Goal: Information Seeking & Learning: Learn about a topic

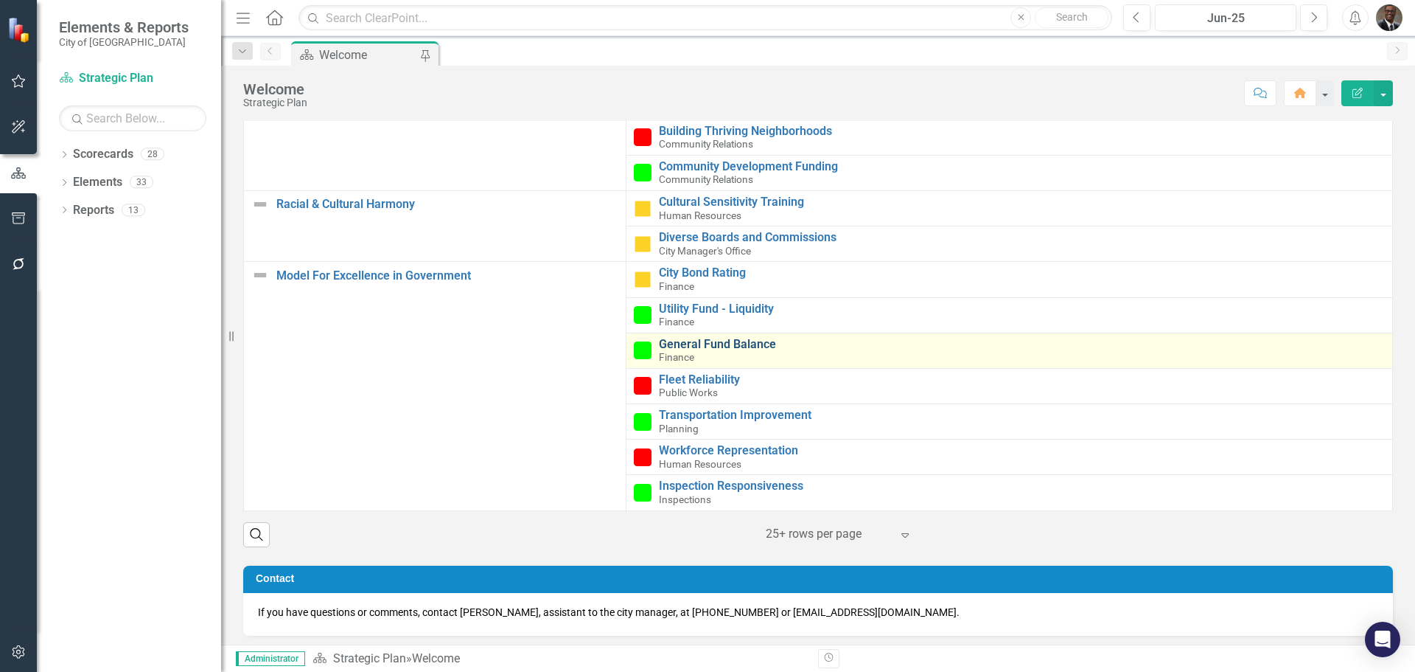
scroll to position [616, 0]
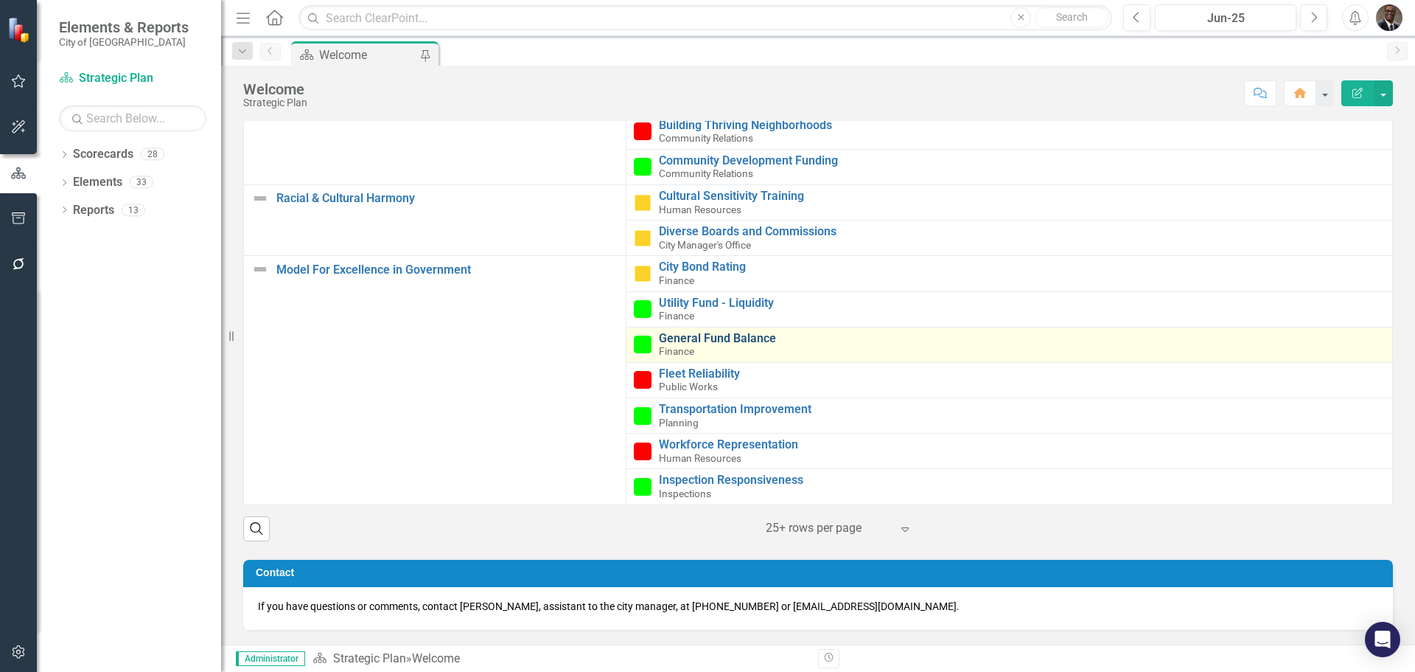
click at [691, 338] on link "General Fund Balance" at bounding box center [1022, 338] width 726 height 13
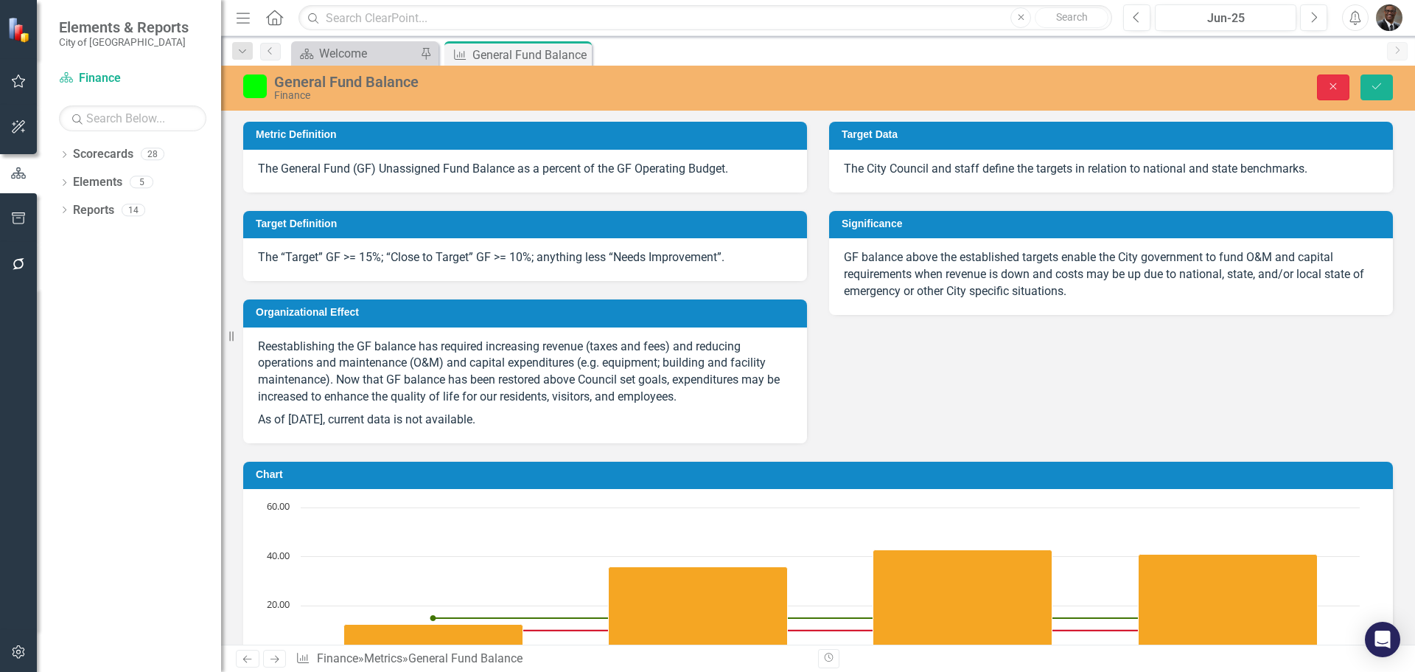
click at [1334, 85] on icon "Close" at bounding box center [1333, 86] width 13 height 10
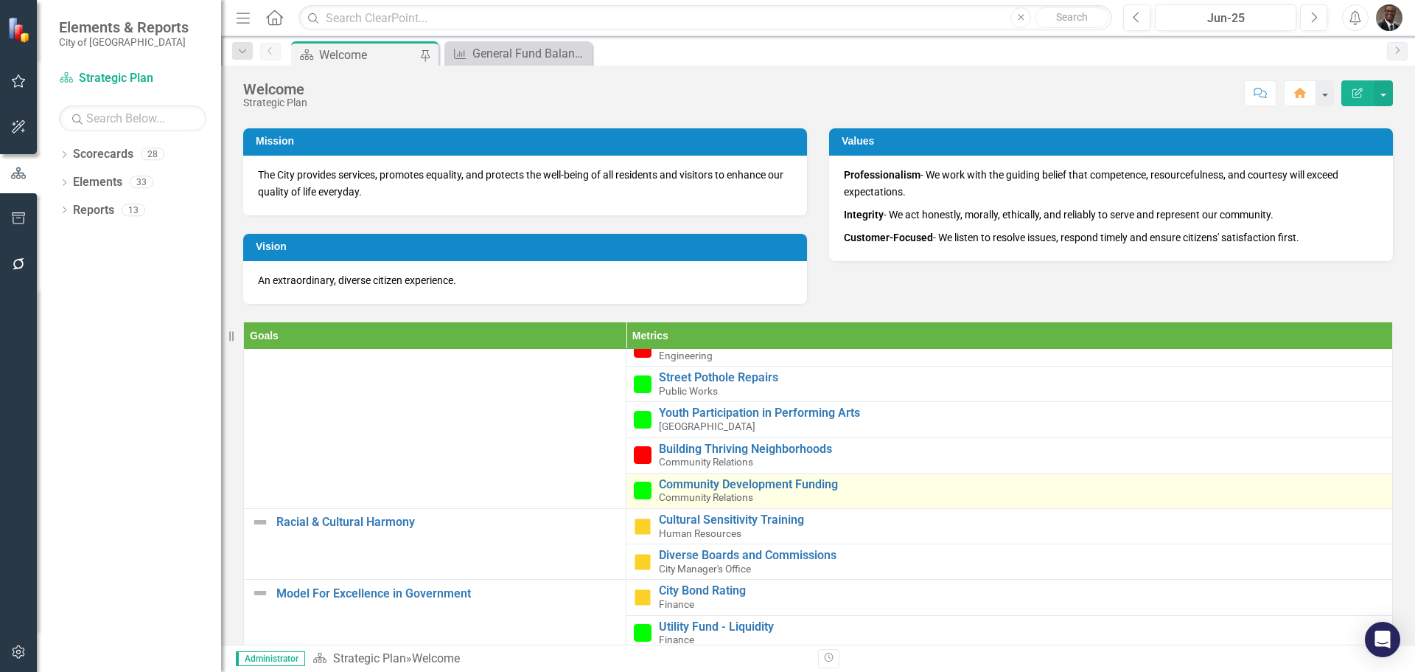
scroll to position [518, 0]
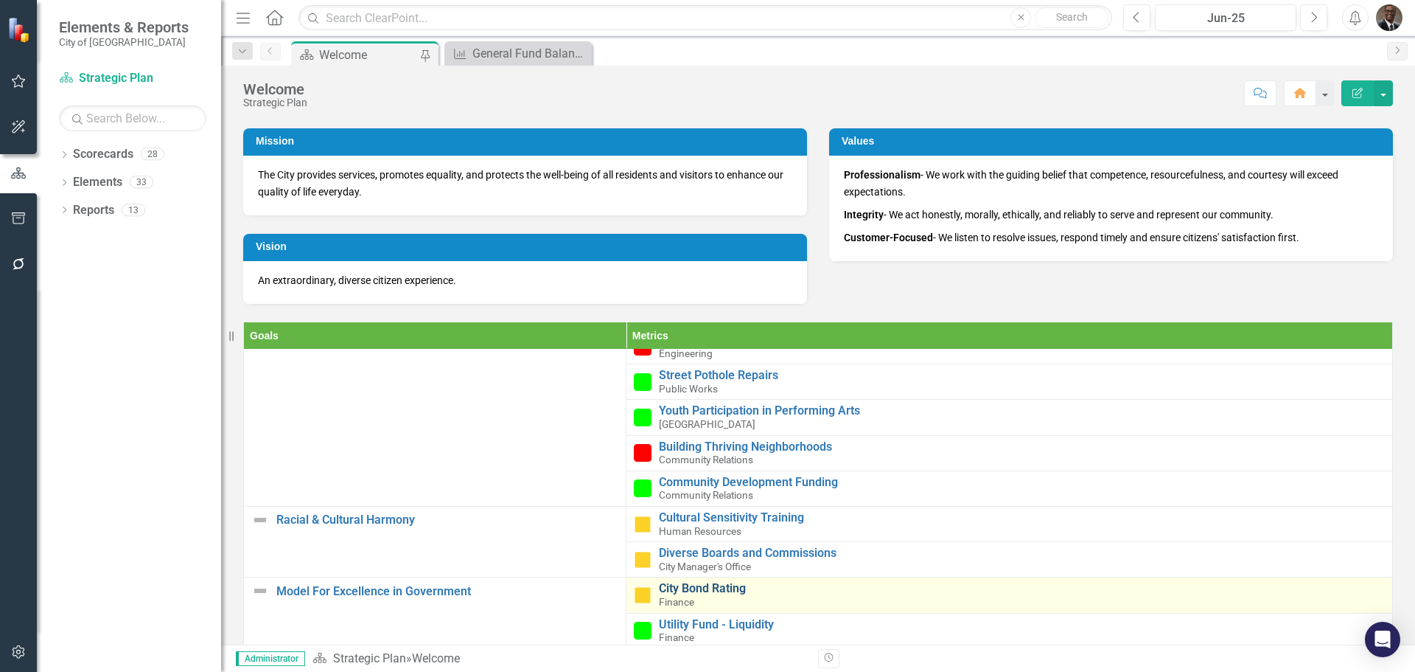
click at [691, 590] on link "City Bond Rating" at bounding box center [1022, 588] width 726 height 13
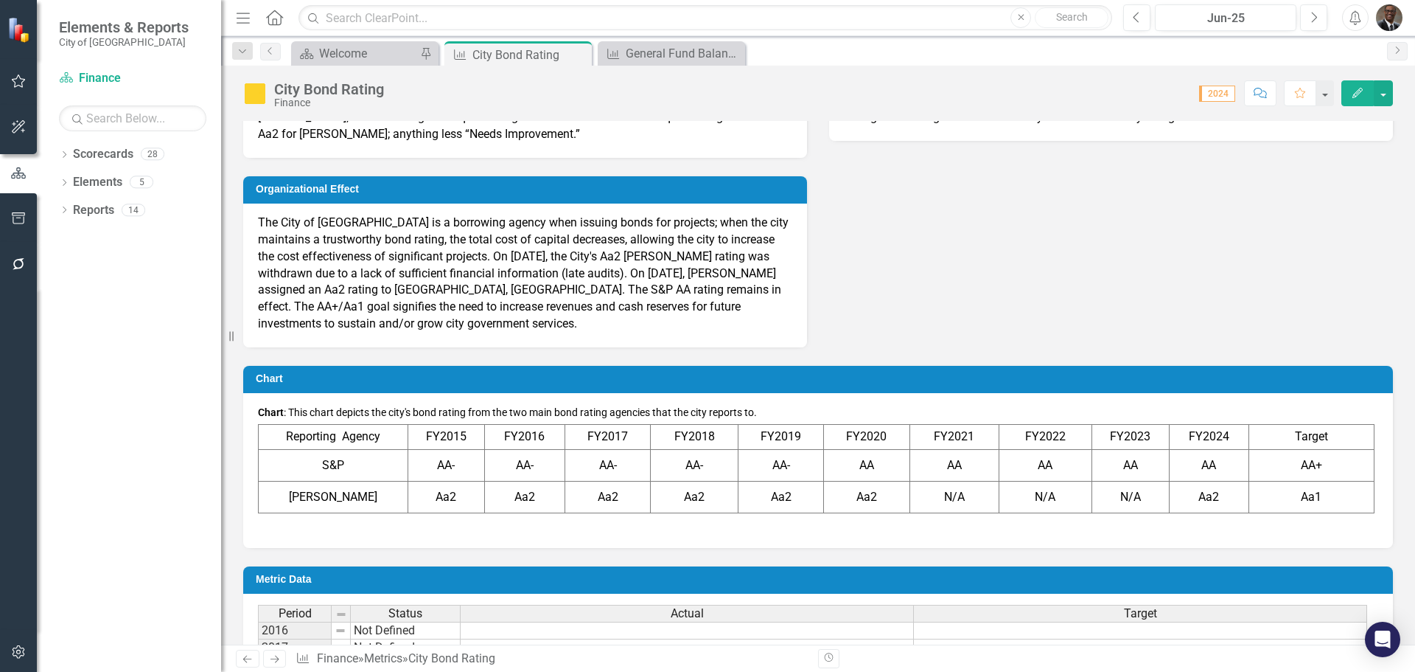
scroll to position [221, 0]
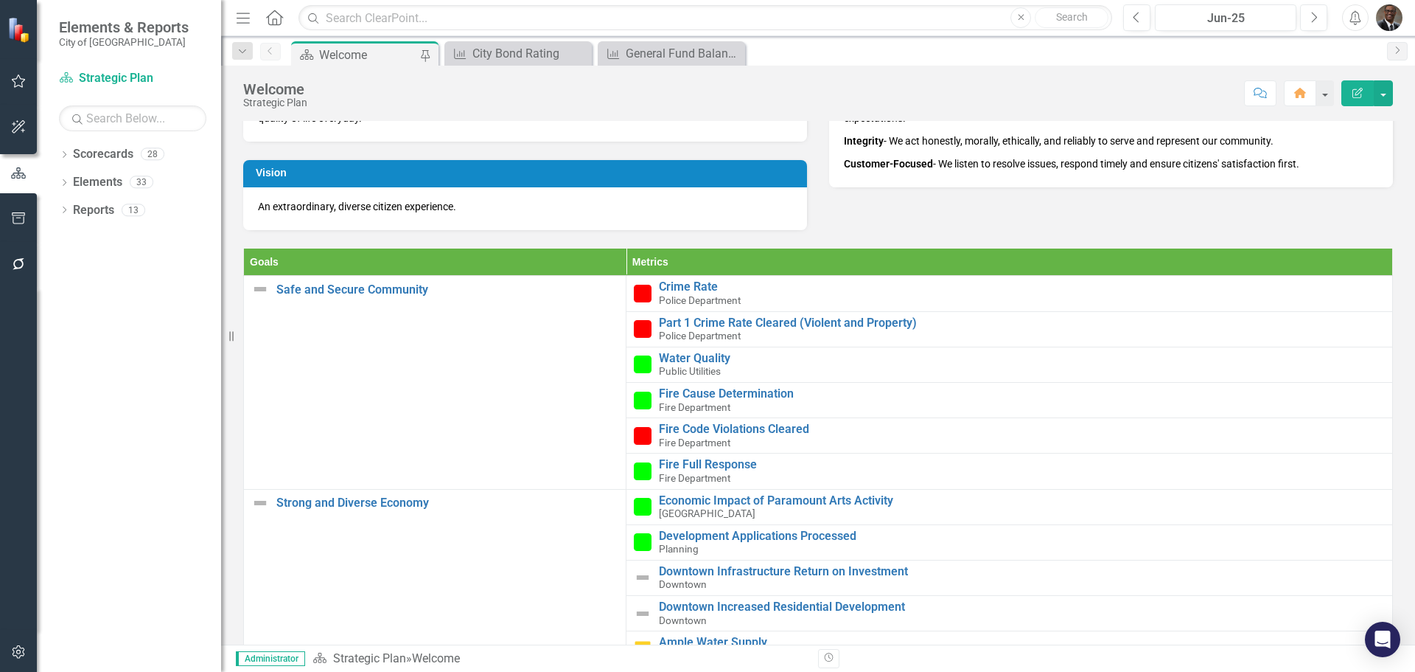
scroll to position [616, 0]
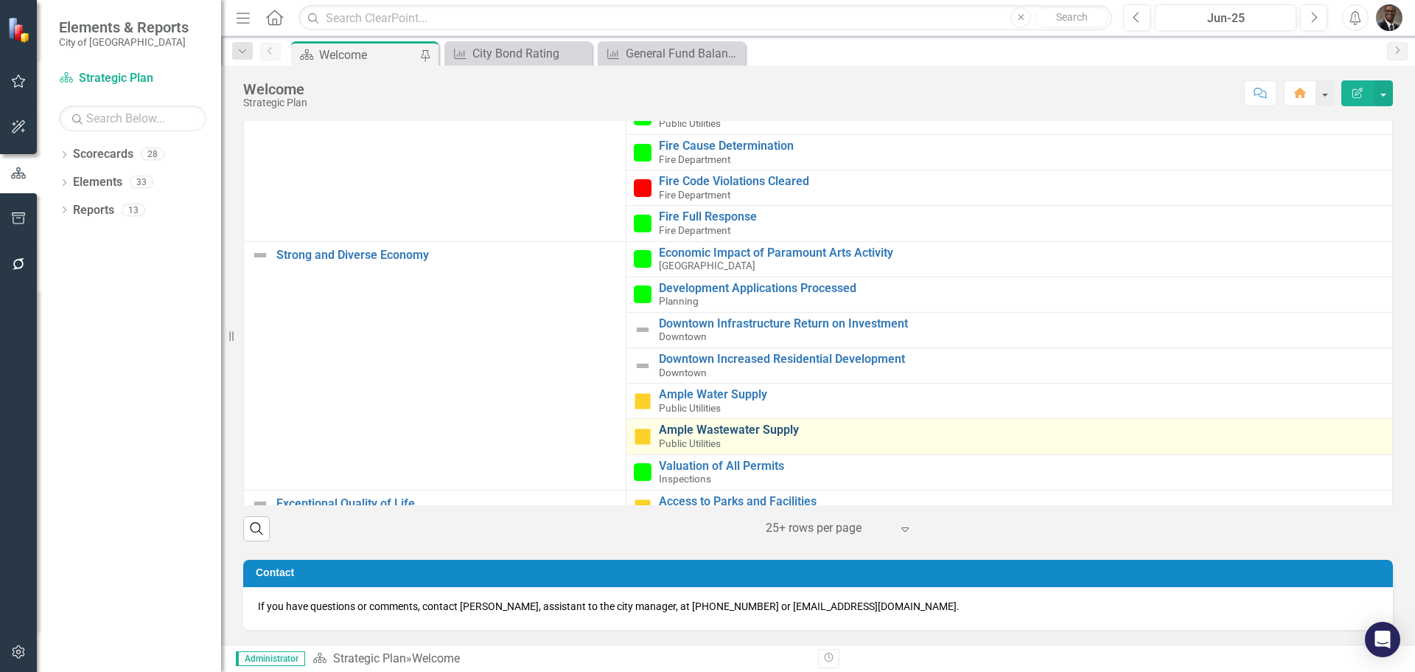
click at [694, 432] on link "Ample Wastewater Supply" at bounding box center [1022, 429] width 726 height 13
